Goal: Navigation & Orientation: Find specific page/section

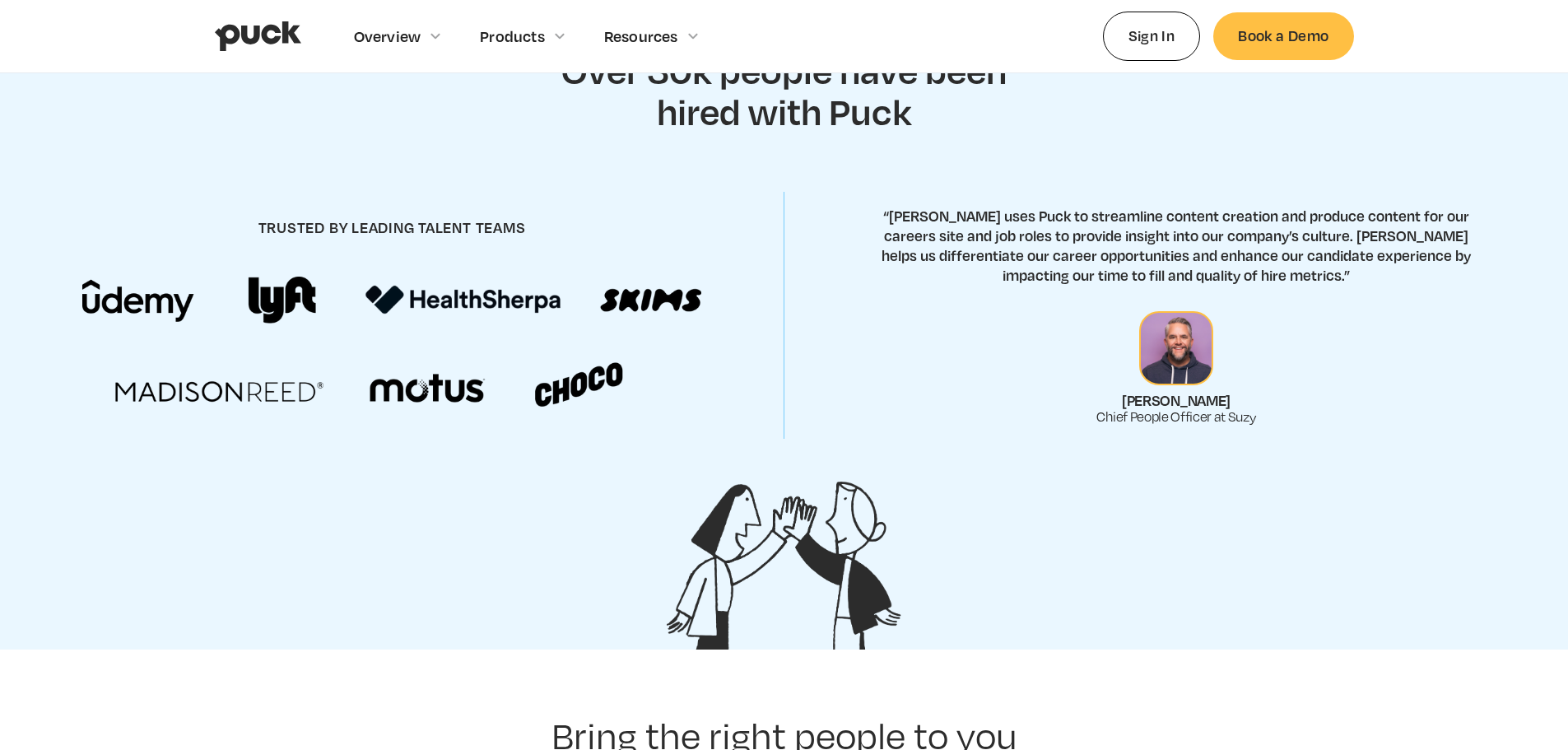
scroll to position [740, 0]
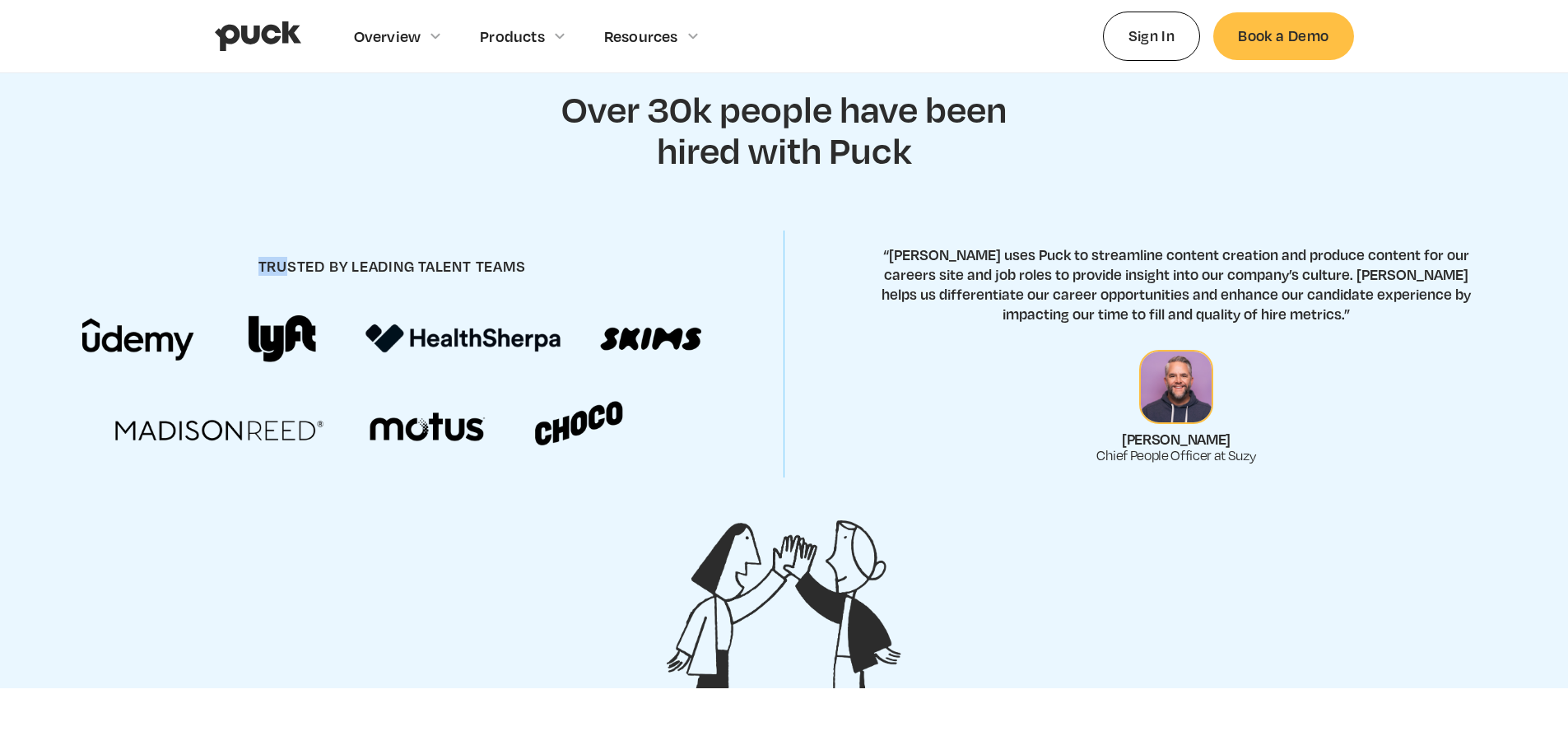
drag, startPoint x: 292, startPoint y: 291, endPoint x: 212, endPoint y: 212, distance: 112.4
click at [212, 212] on div "trusted by leading talent teams" at bounding box center [392, 354] width 774 height 289
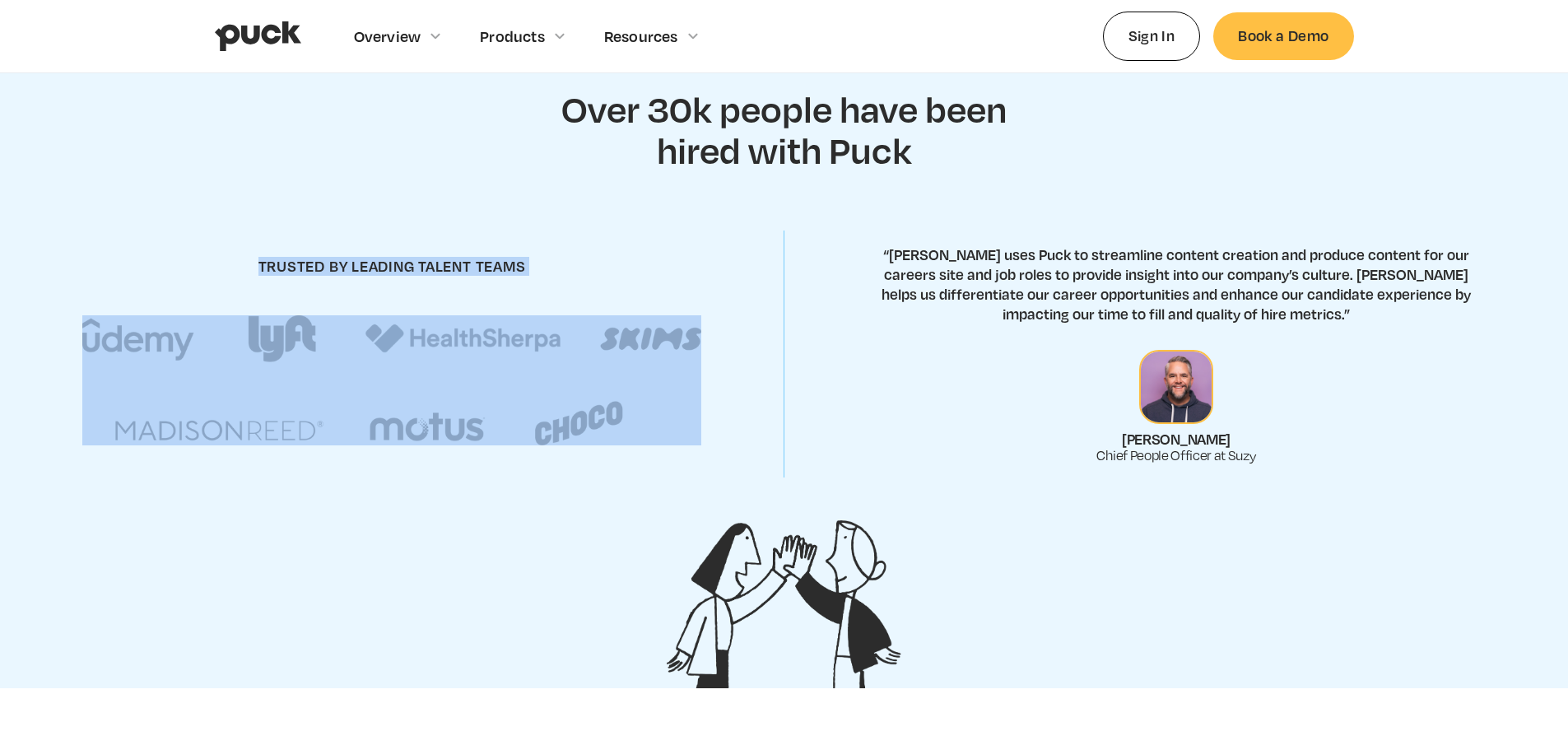
drag, startPoint x: 189, startPoint y: 214, endPoint x: 753, endPoint y: 433, distance: 605.0
click at [753, 433] on div "trusted by leading talent teams" at bounding box center [392, 354] width 774 height 289
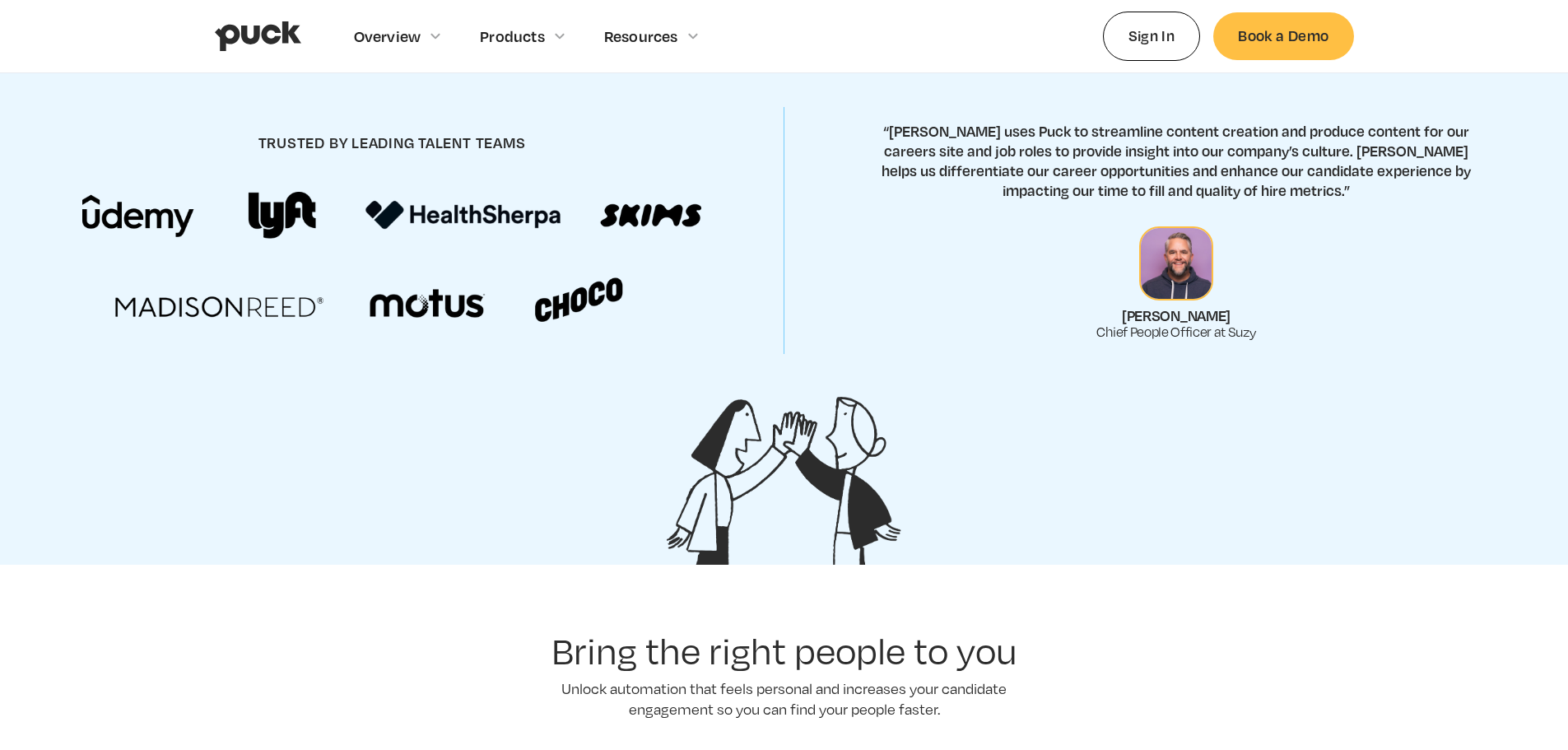
drag, startPoint x: 816, startPoint y: 322, endPoint x: 867, endPoint y: 393, distance: 87.4
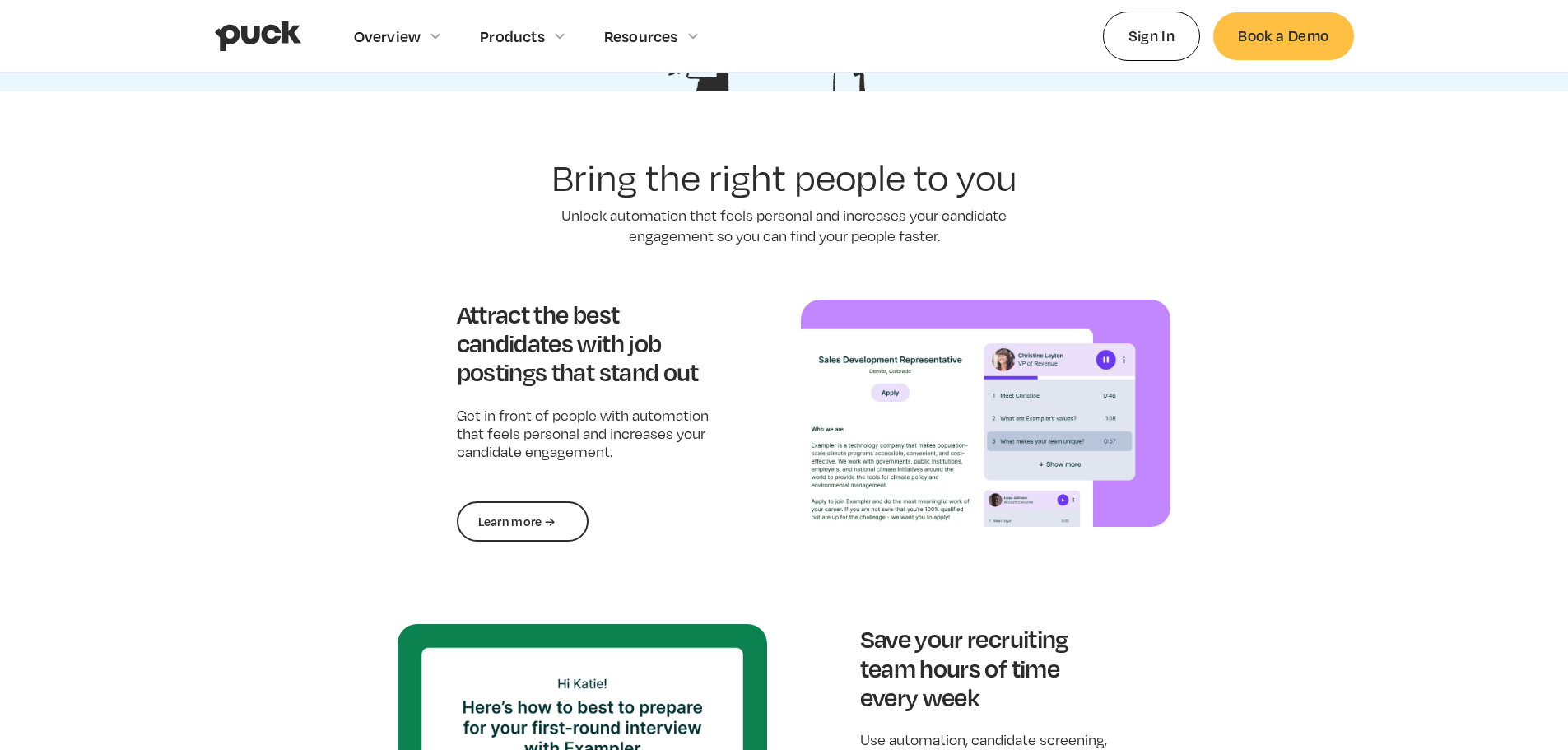
drag, startPoint x: 825, startPoint y: 310, endPoint x: 1006, endPoint y: 486, distance: 252.5
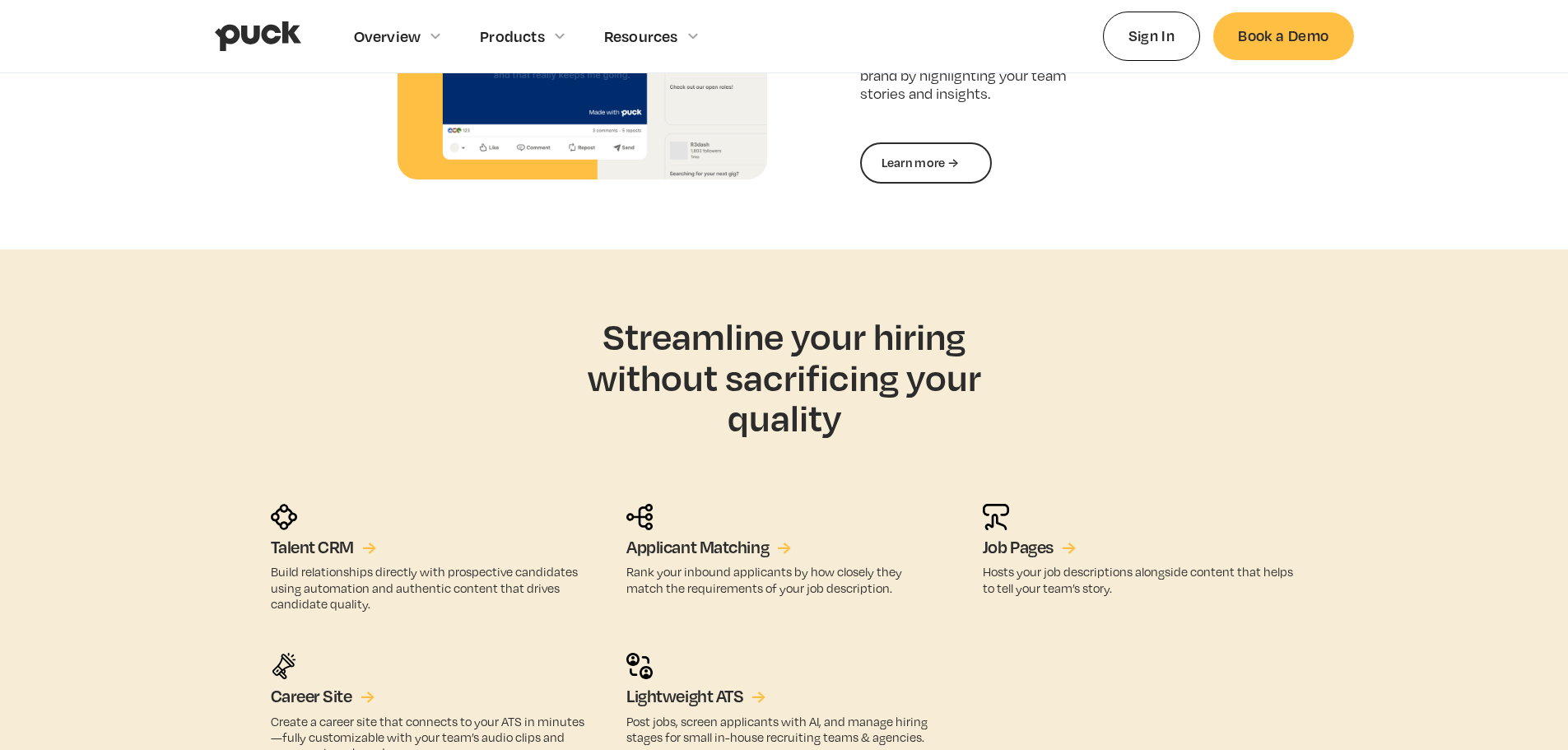
drag, startPoint x: 732, startPoint y: 209, endPoint x: 895, endPoint y: 406, distance: 255.7
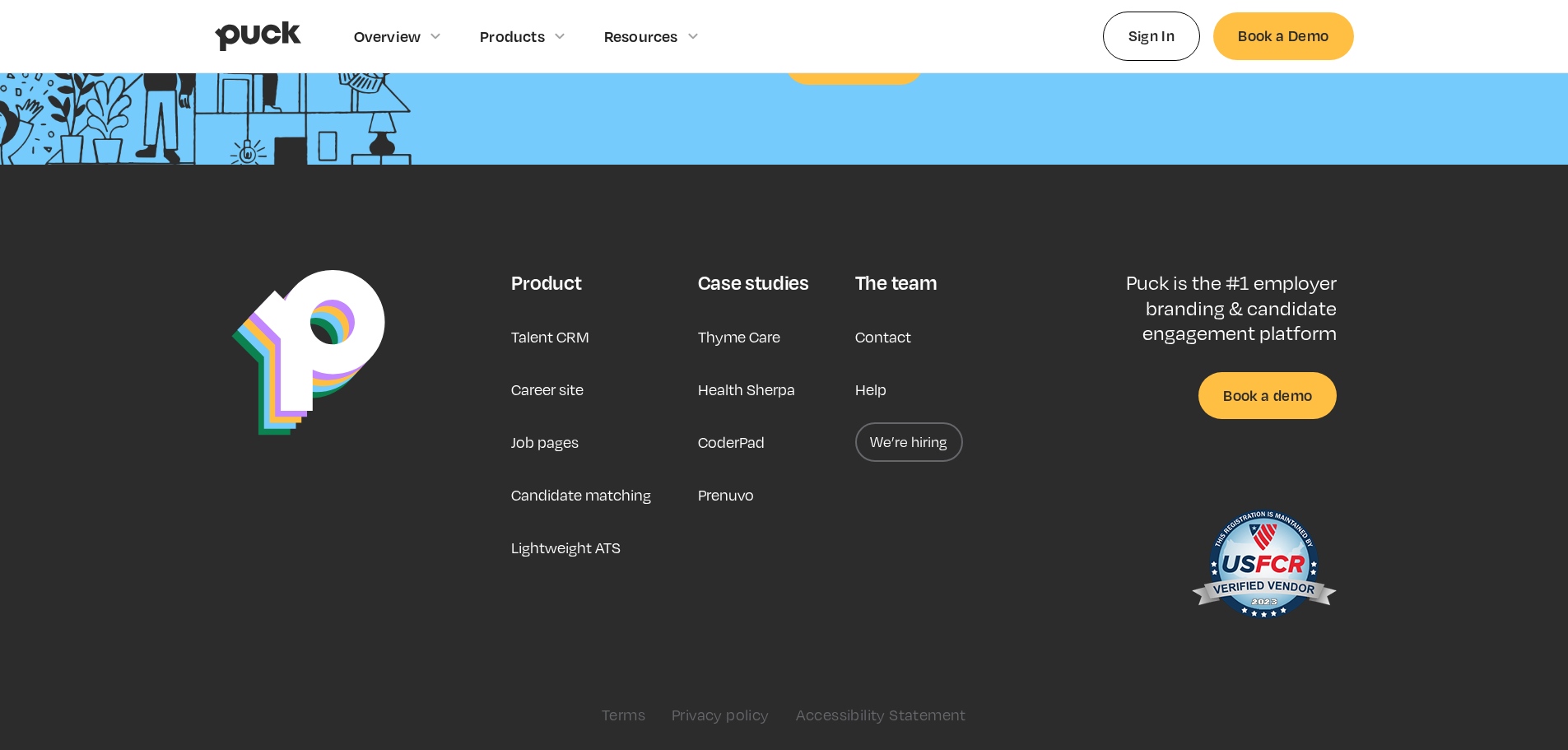
drag, startPoint x: 1011, startPoint y: 618, endPoint x: 1016, endPoint y: 608, distance: 11.2
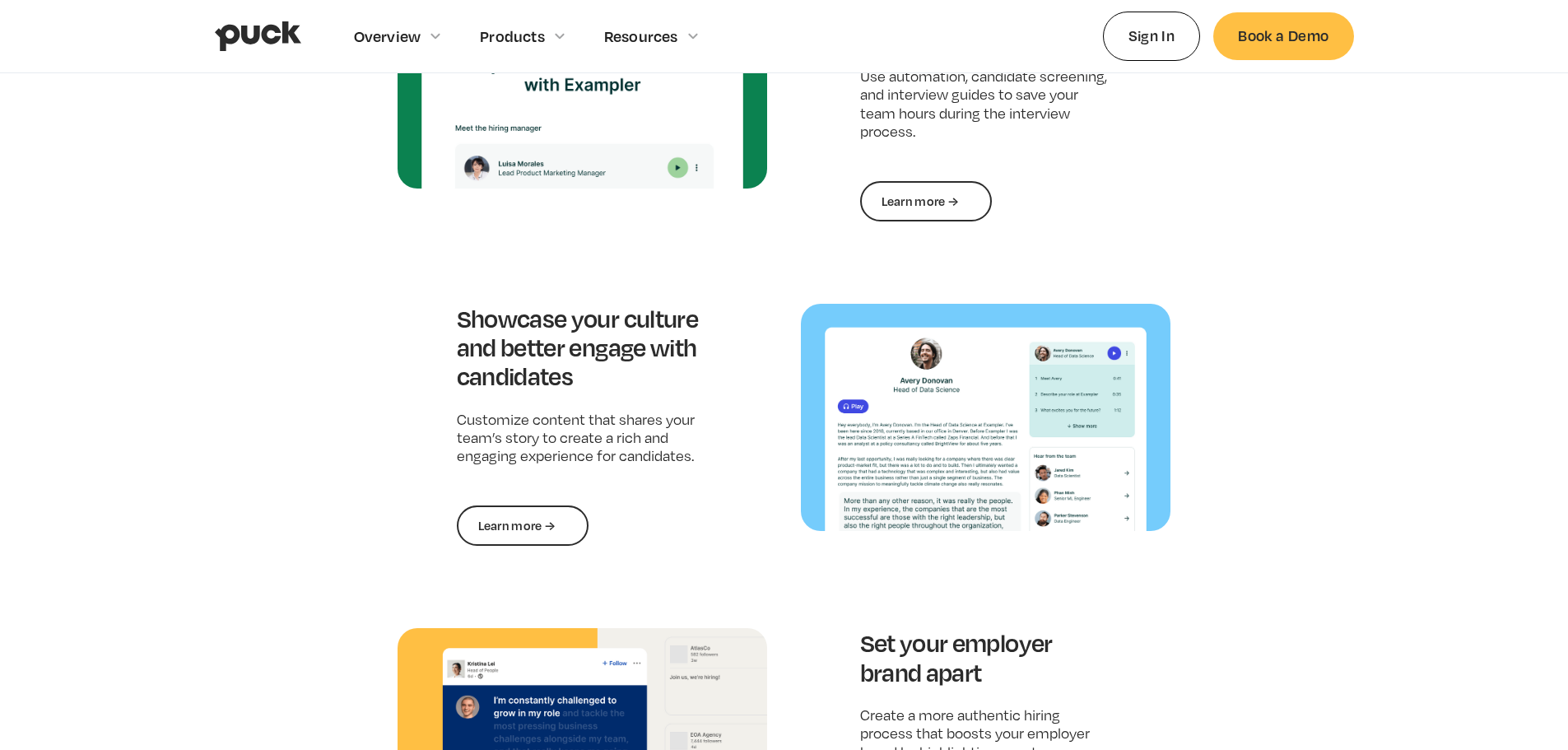
scroll to position [0, 0]
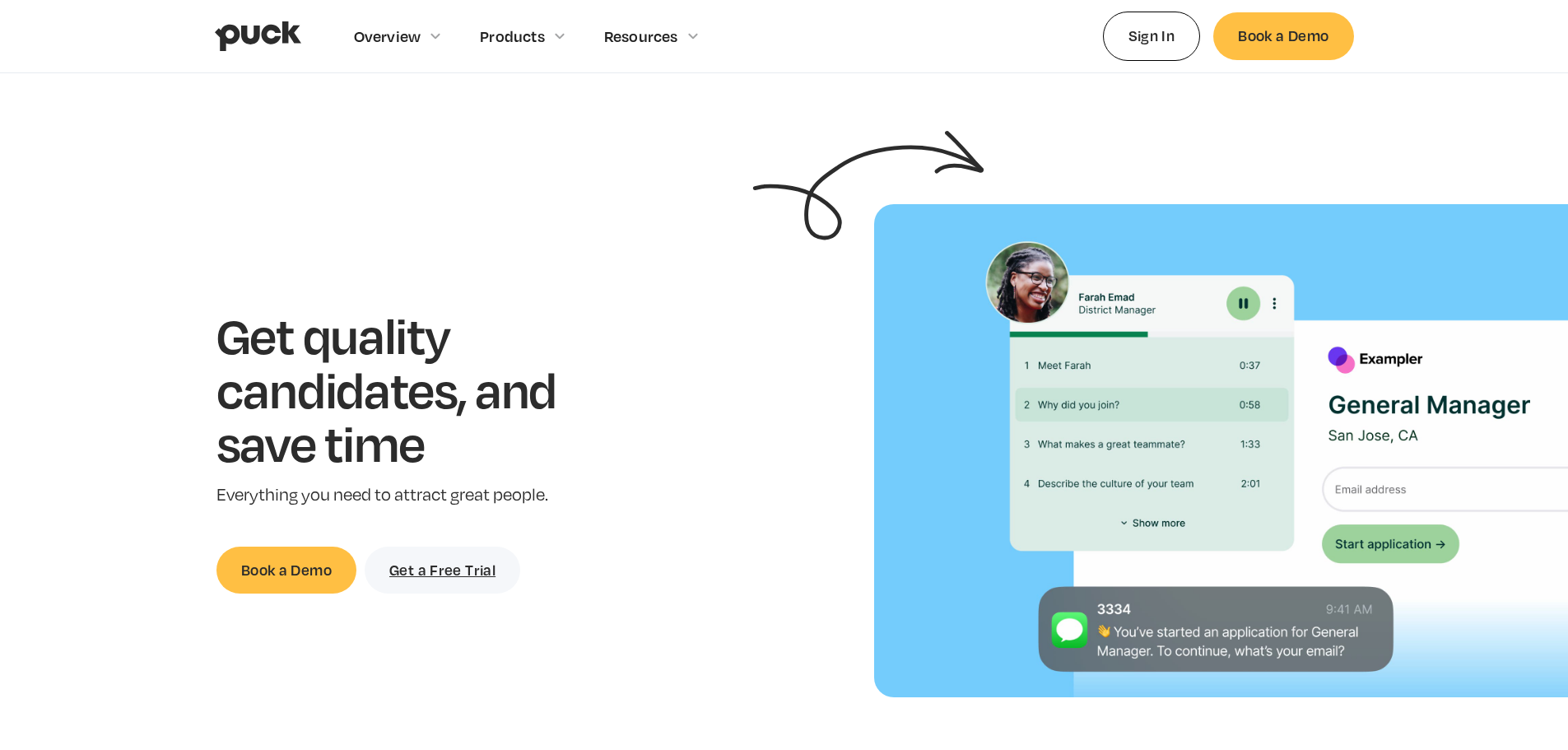
drag, startPoint x: 1020, startPoint y: 581, endPoint x: 519, endPoint y: -100, distance: 845.4
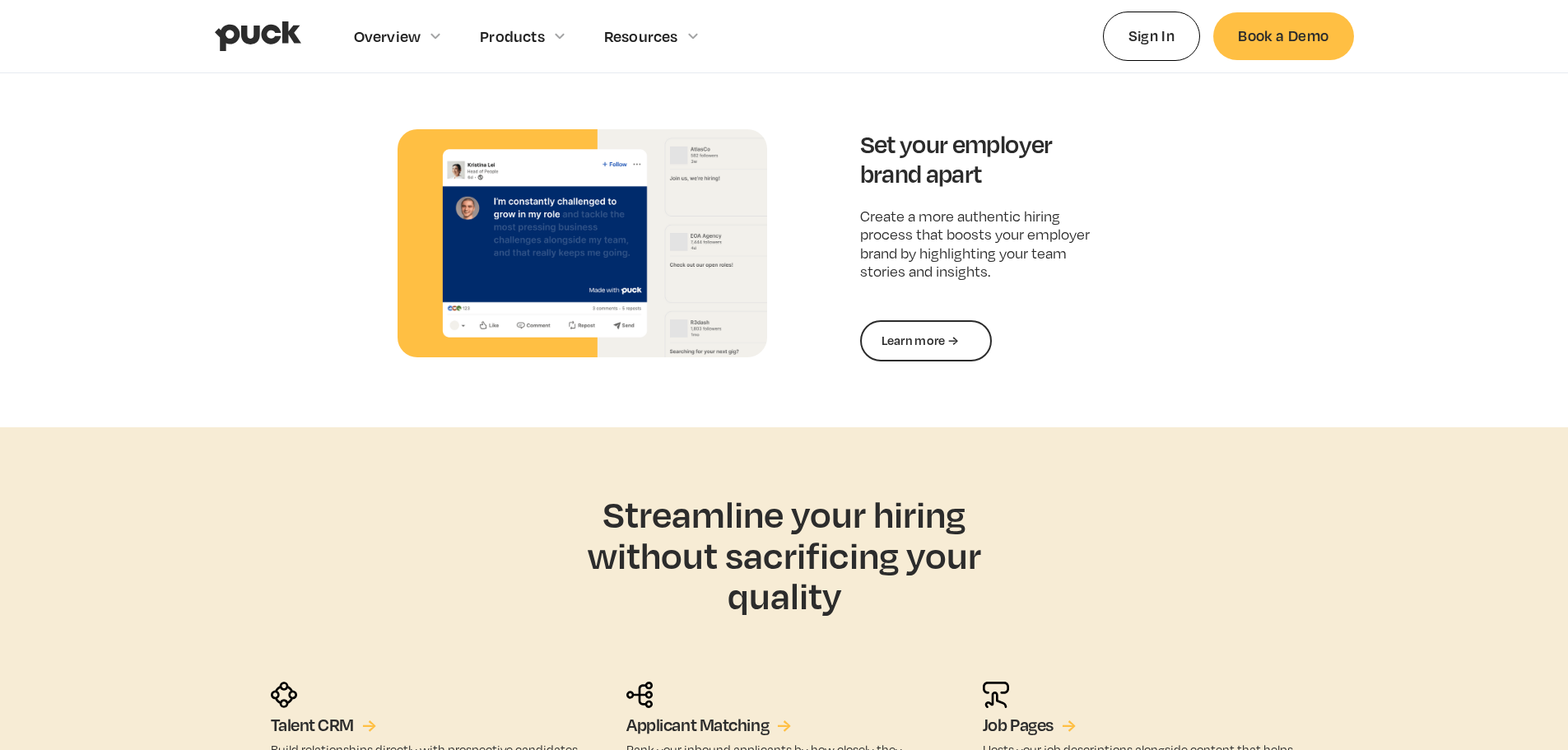
scroll to position [4330, 0]
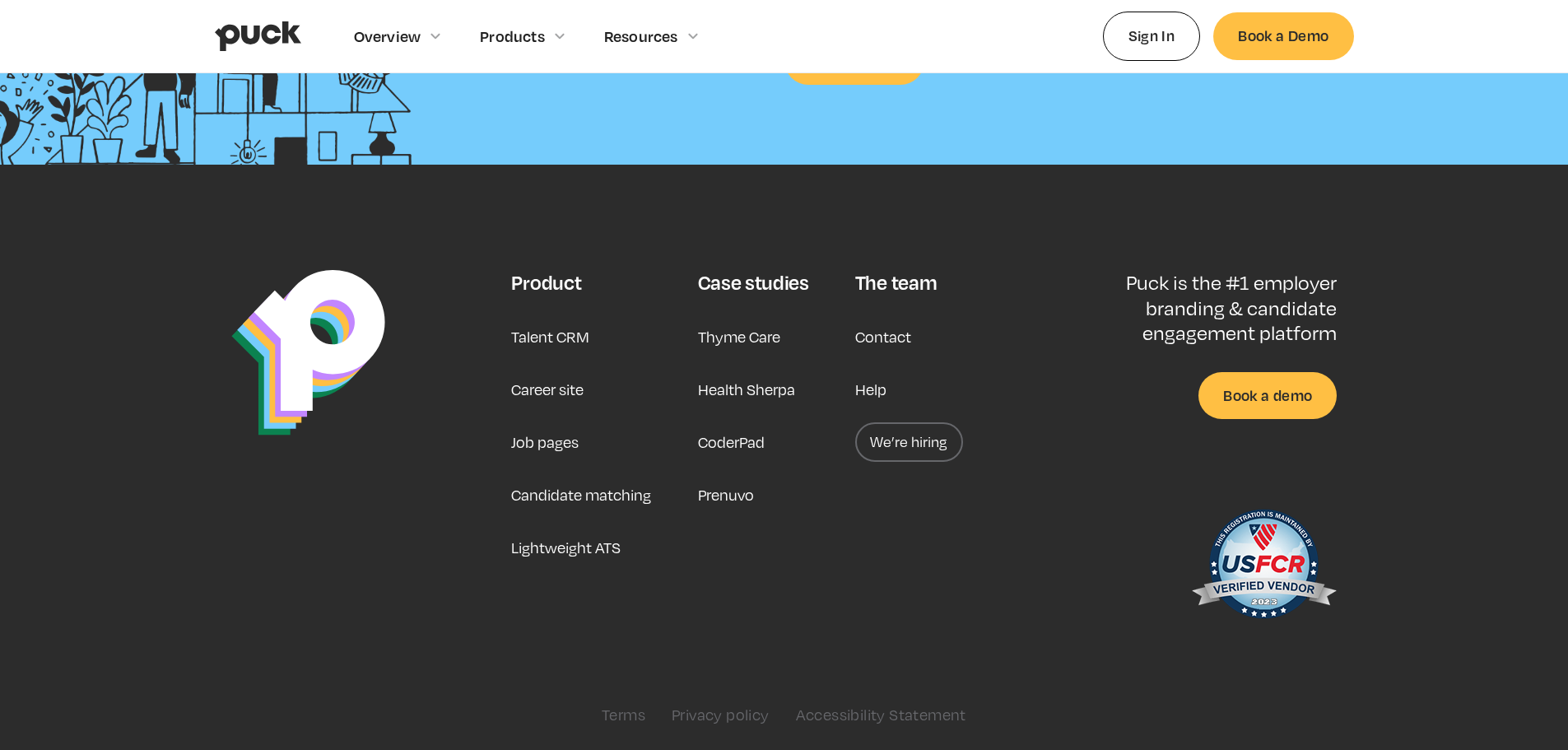
drag, startPoint x: 755, startPoint y: 435, endPoint x: 763, endPoint y: 608, distance: 173.2
click at [550, 386] on link "Career site" at bounding box center [547, 390] width 72 height 40
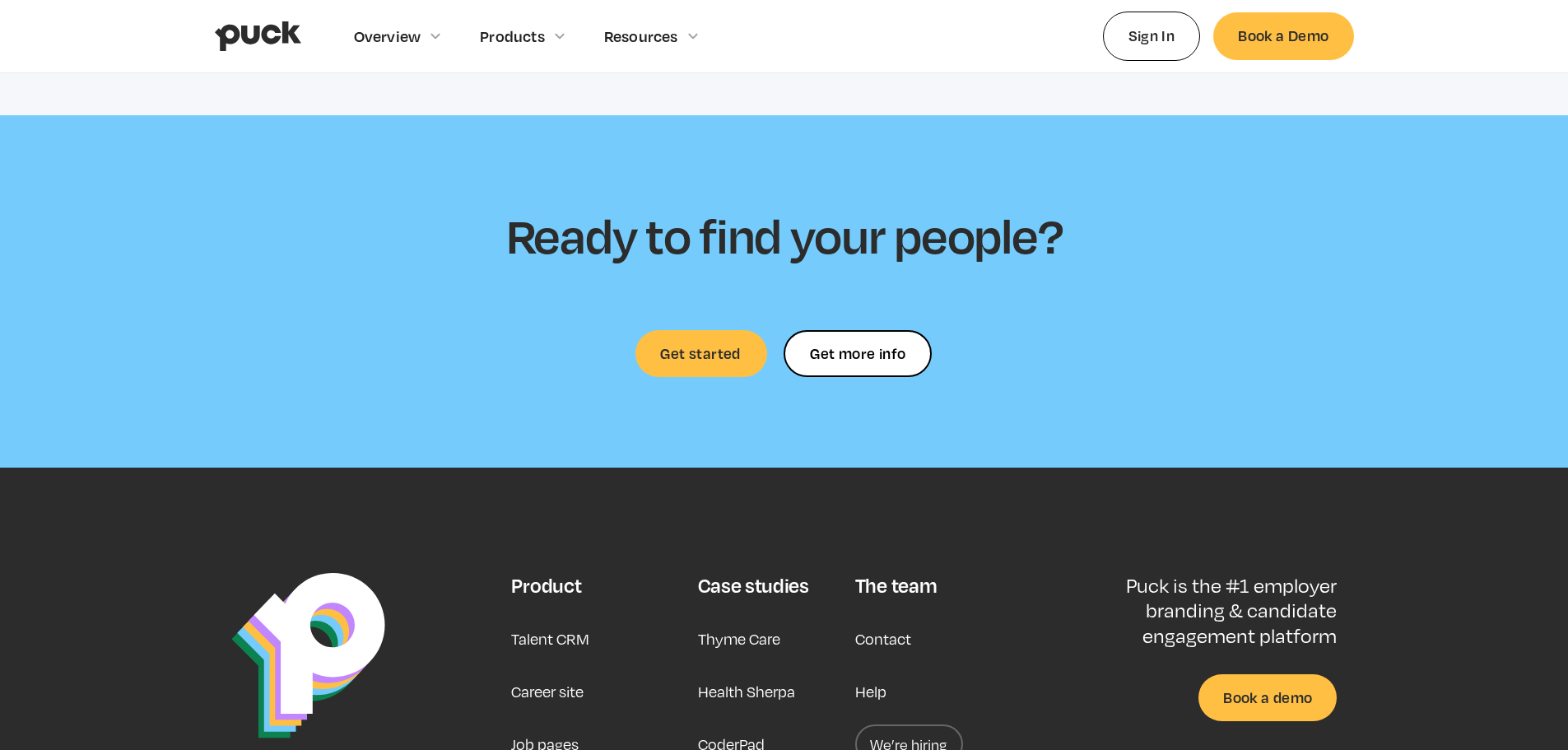
scroll to position [4952, 0]
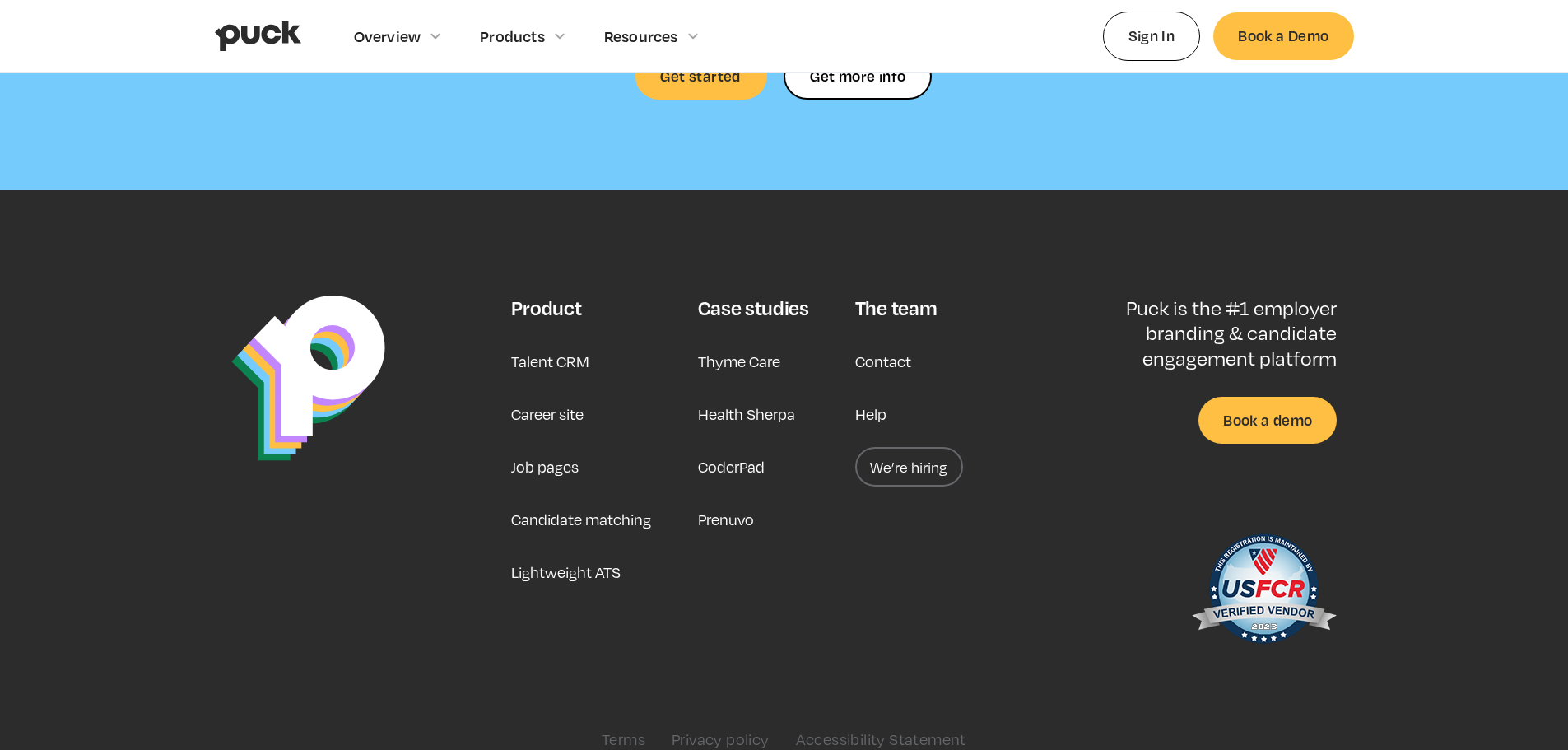
drag, startPoint x: 864, startPoint y: 470, endPoint x: 884, endPoint y: 587, distance: 118.7
click at [568, 447] on link "Job pages" at bounding box center [545, 467] width 67 height 40
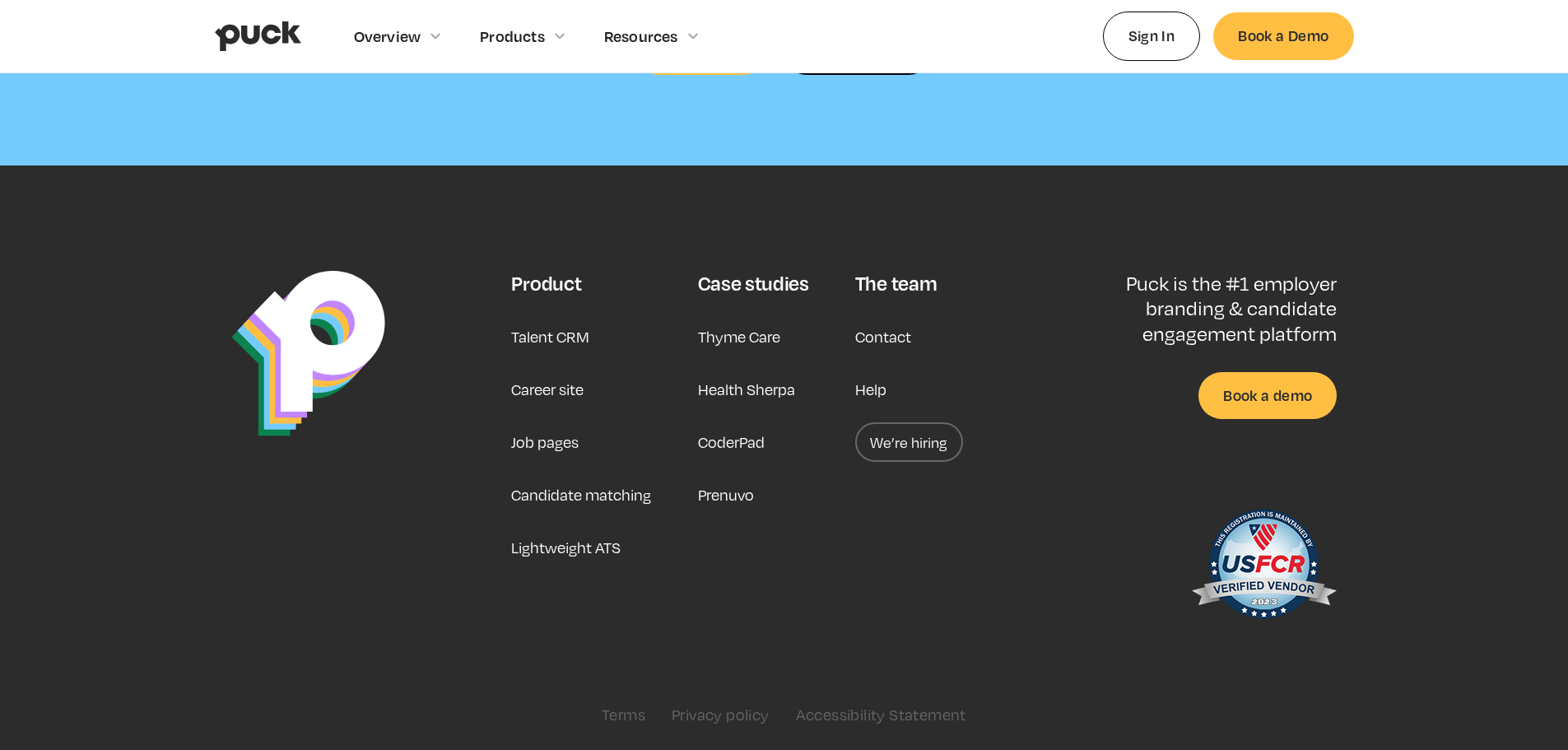
click at [919, 464] on div "The team Contact Help We’re hiring" at bounding box center [908, 452] width 107 height 362
click at [924, 433] on link "We’re hiring" at bounding box center [908, 442] width 107 height 40
